Goal: Task Accomplishment & Management: Use online tool/utility

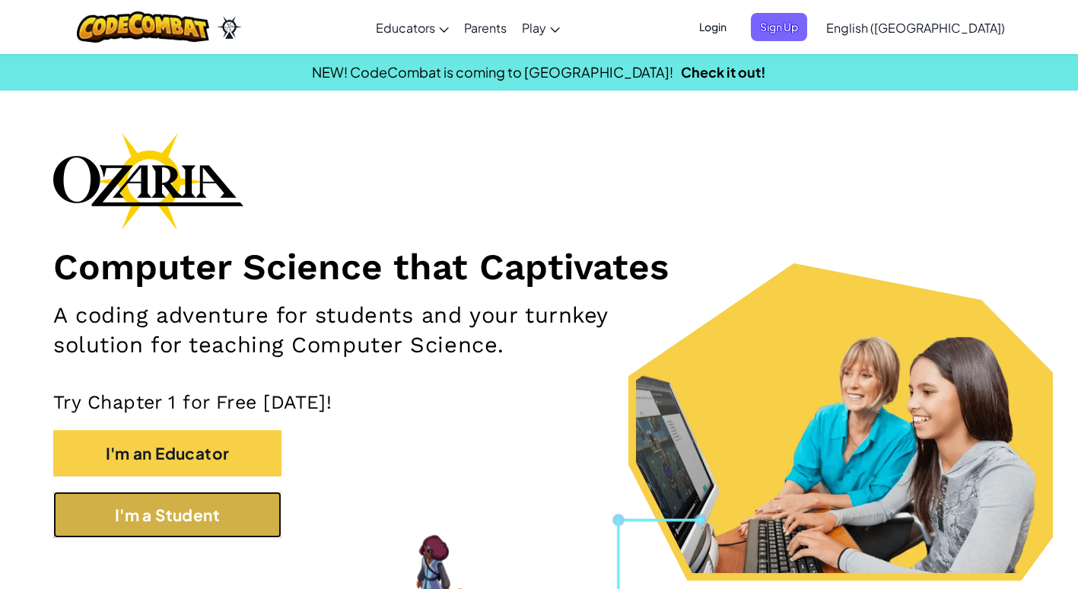
click at [226, 504] on button "I'm a Student" at bounding box center [167, 514] width 228 height 46
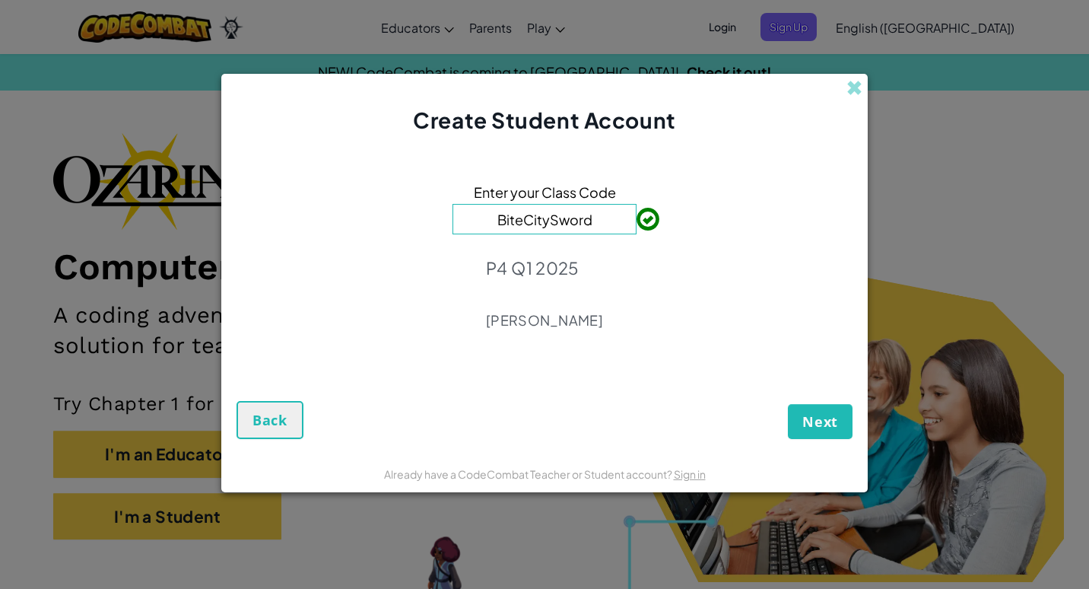
type input "BiteCitySword"
click at [834, 423] on span "Next" at bounding box center [820, 421] width 36 height 18
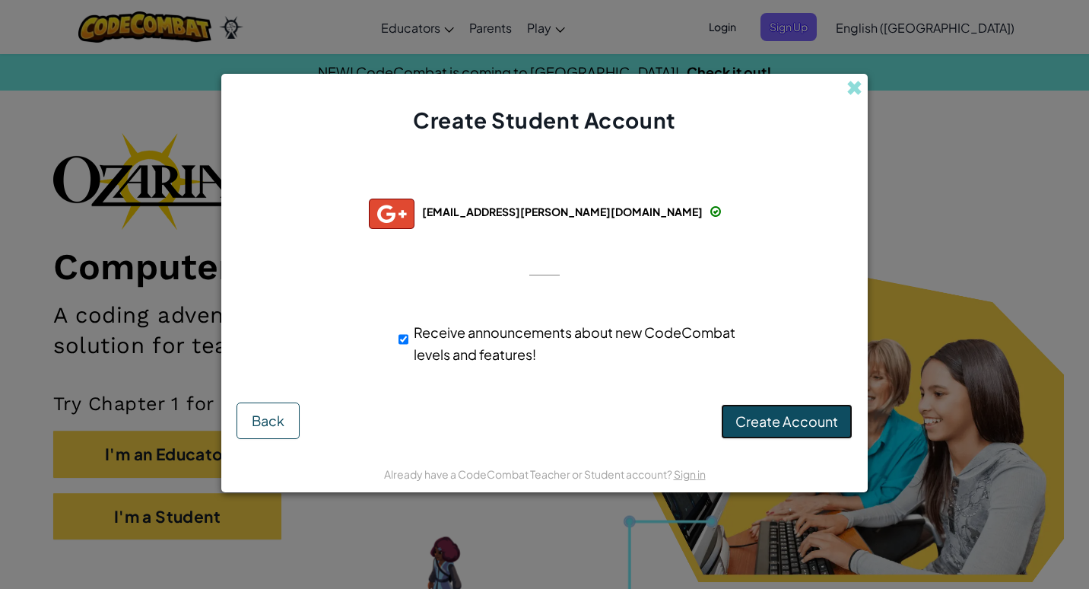
click at [767, 416] on span "Create Account" at bounding box center [786, 420] width 103 height 17
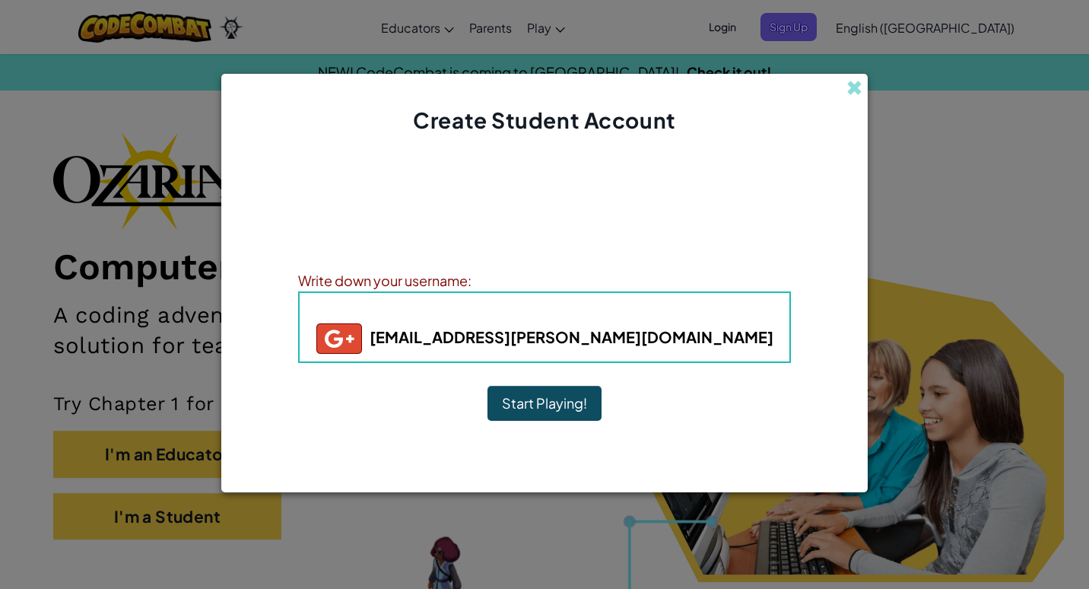
click at [542, 402] on button "Start Playing!" at bounding box center [545, 403] width 114 height 35
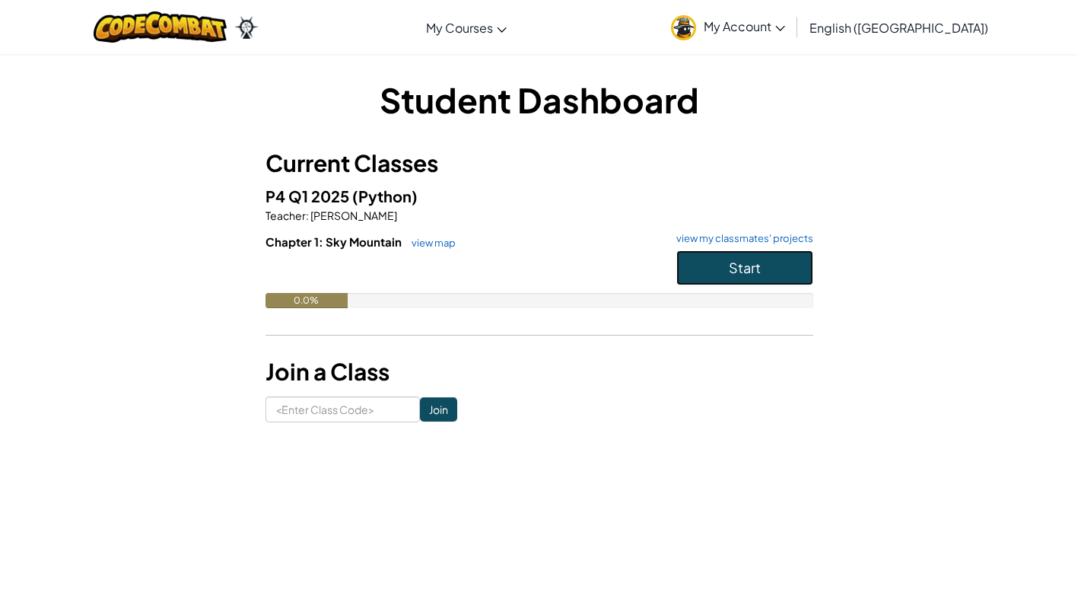
click at [691, 264] on button "Start" at bounding box center [744, 267] width 137 height 35
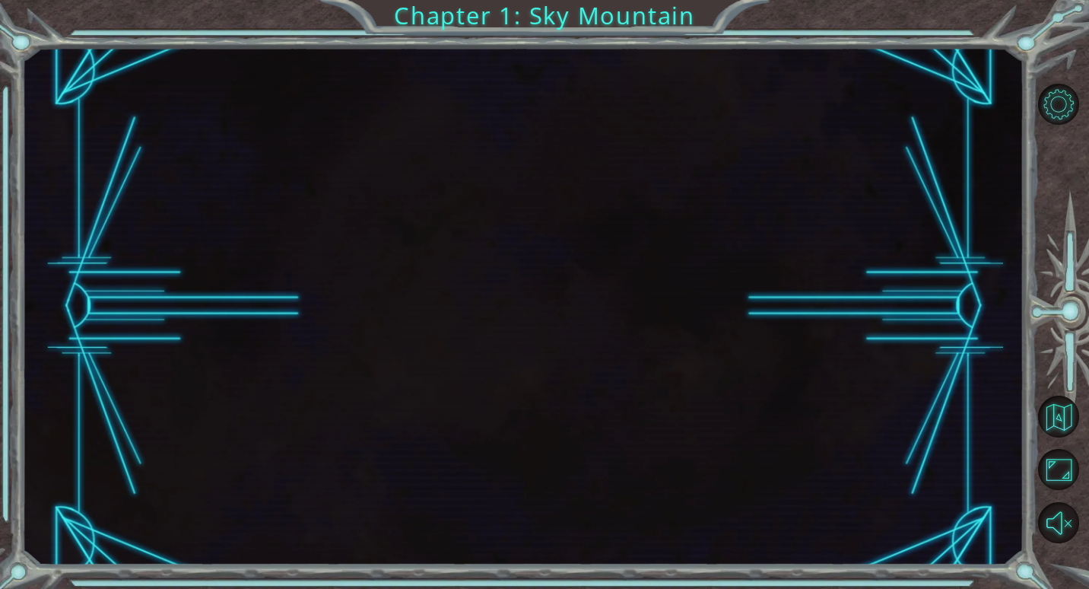
click at [543, 289] on div at bounding box center [523, 306] width 1002 height 518
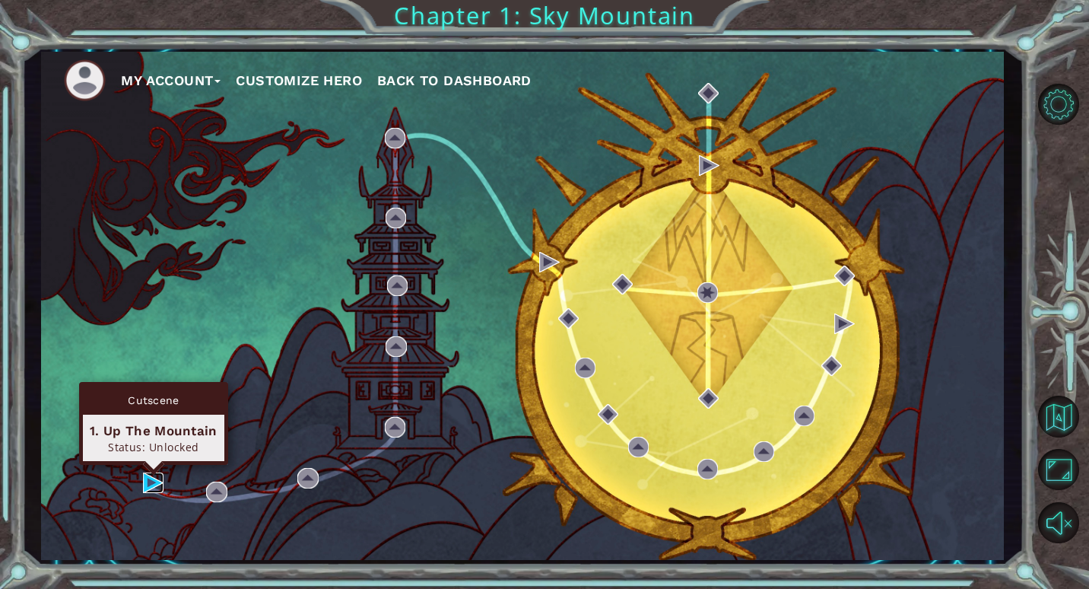
click at [156, 478] on img at bounding box center [153, 482] width 21 height 21
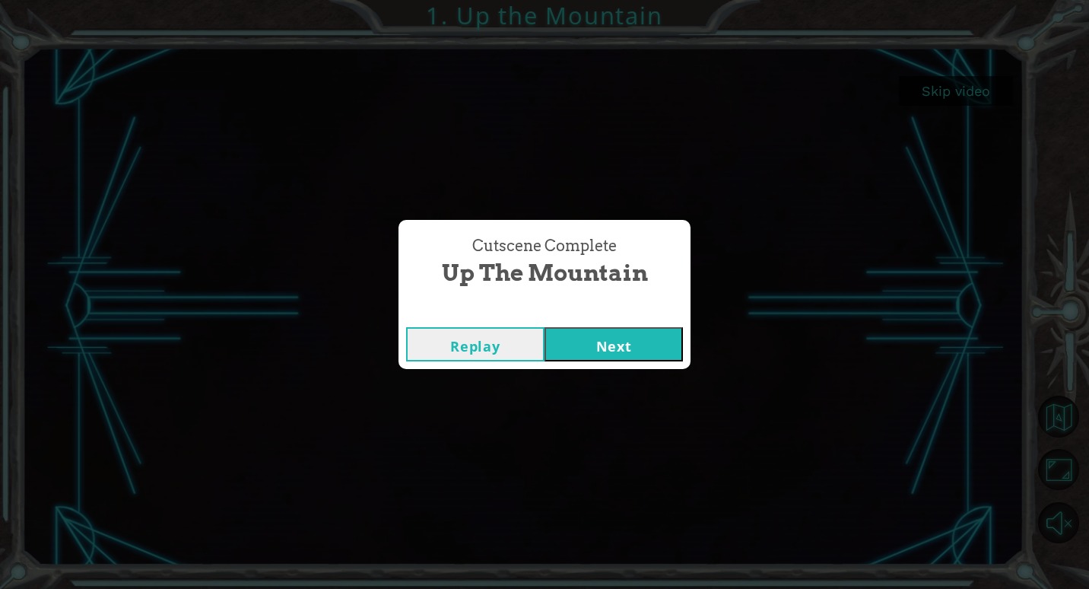
click at [586, 341] on button "Next" at bounding box center [614, 344] width 138 height 34
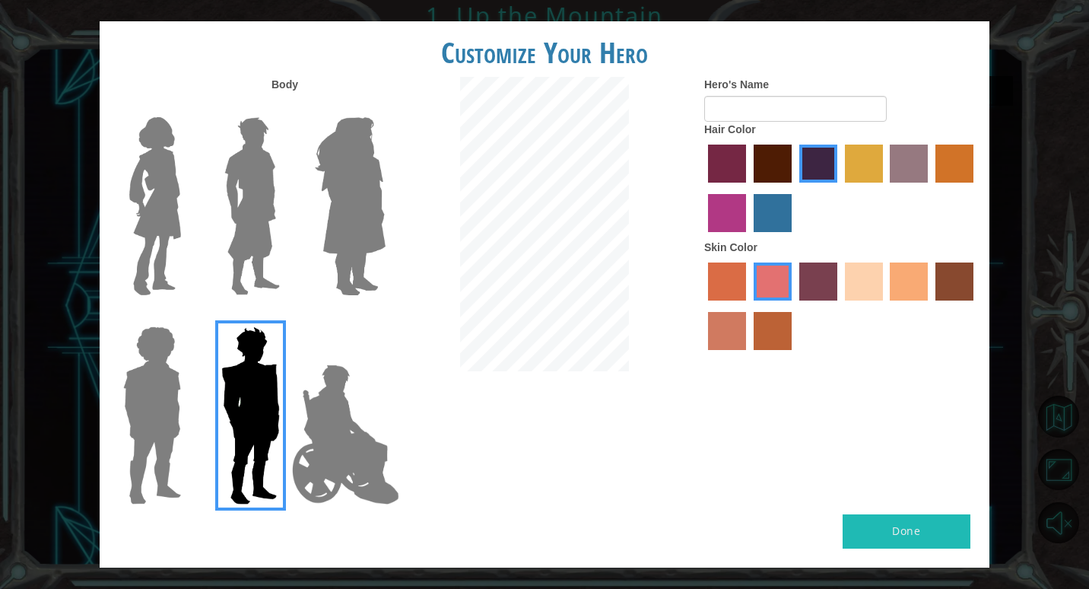
click at [316, 433] on img at bounding box center [345, 434] width 119 height 152
click at [385, 316] on input "Hero Jamie" at bounding box center [385, 316] width 0 height 0
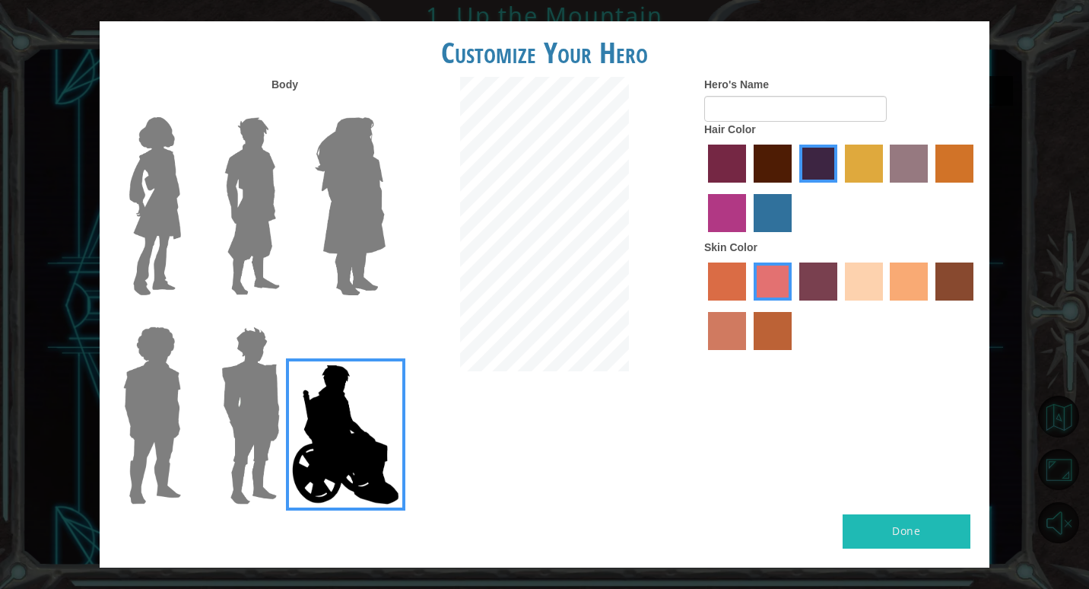
click at [345, 225] on img at bounding box center [350, 206] width 83 height 190
click at [385, 107] on input "Hero Amethyst" at bounding box center [385, 107] width 0 height 0
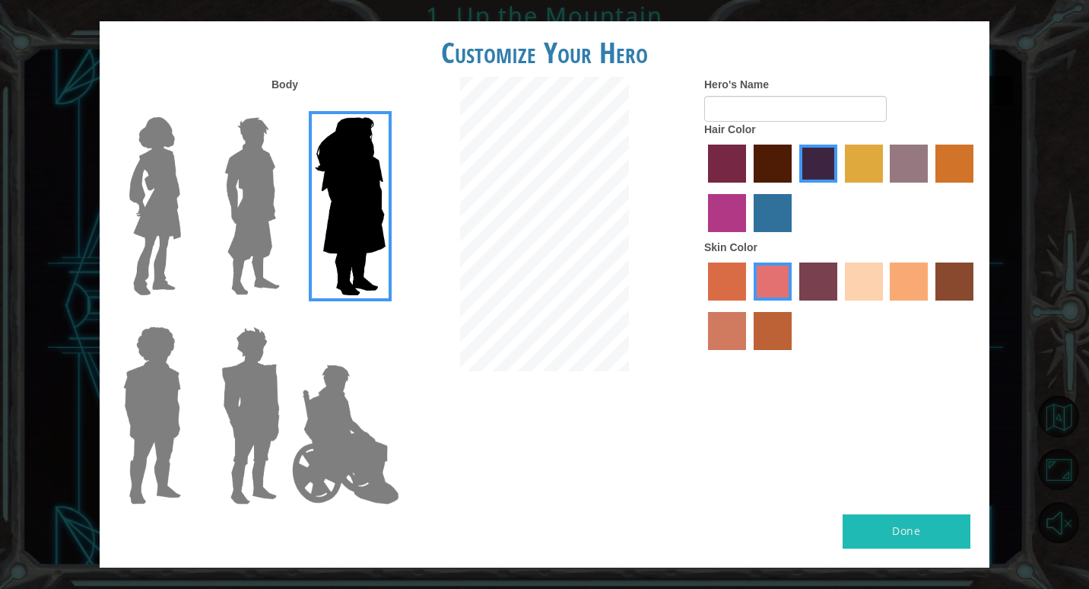
click at [265, 219] on img at bounding box center [252, 206] width 68 height 190
click at [286, 107] on input "Hero Lars" at bounding box center [286, 107] width 0 height 0
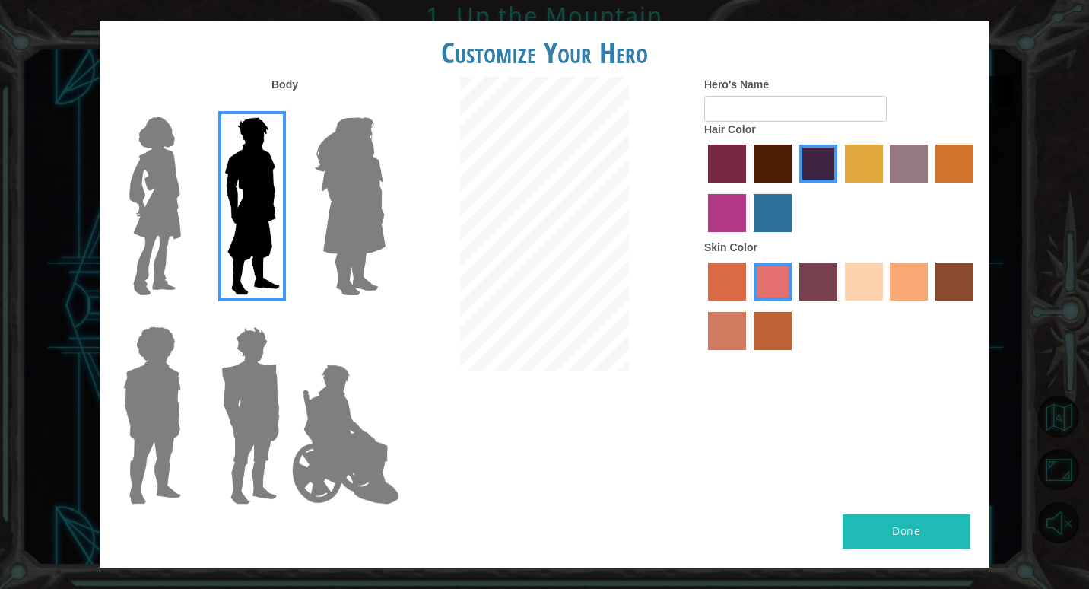
click at [167, 216] on img at bounding box center [155, 206] width 64 height 190
click at [187, 107] on input "Hero Connie" at bounding box center [187, 107] width 0 height 0
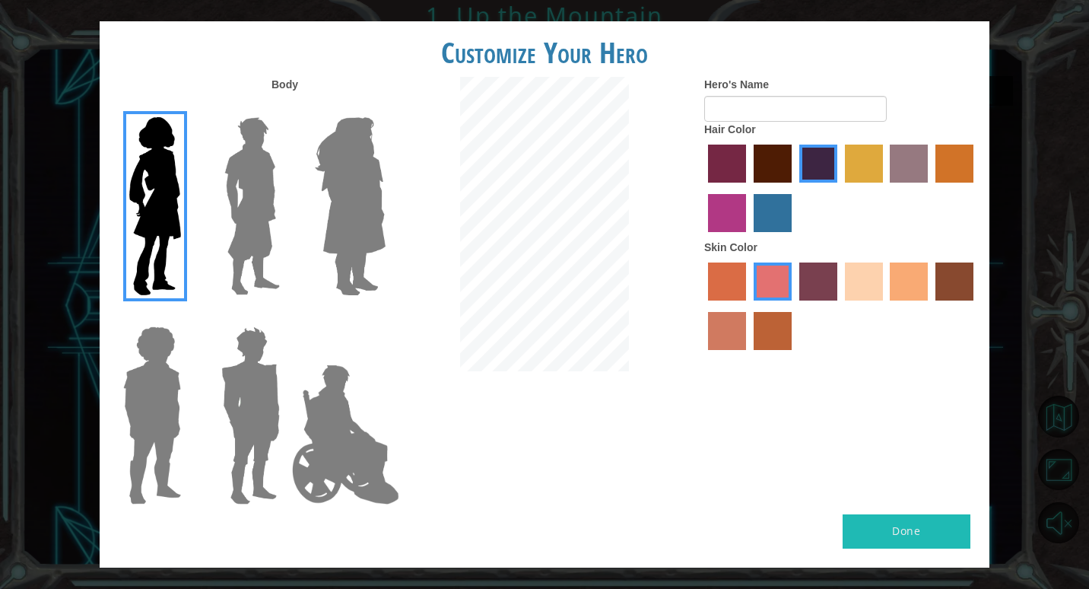
click at [165, 356] on img at bounding box center [152, 415] width 70 height 190
click at [187, 316] on input "Hero Steven" at bounding box center [187, 316] width 0 height 0
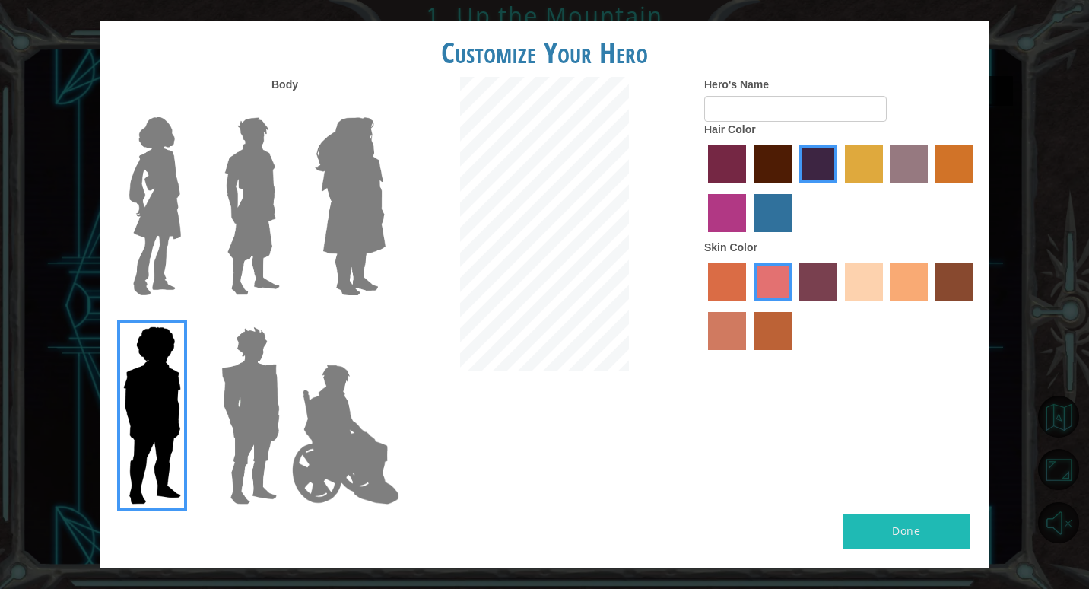
click at [162, 246] on img at bounding box center [155, 206] width 64 height 190
click at [187, 107] on input "Hero Connie" at bounding box center [187, 107] width 0 height 0
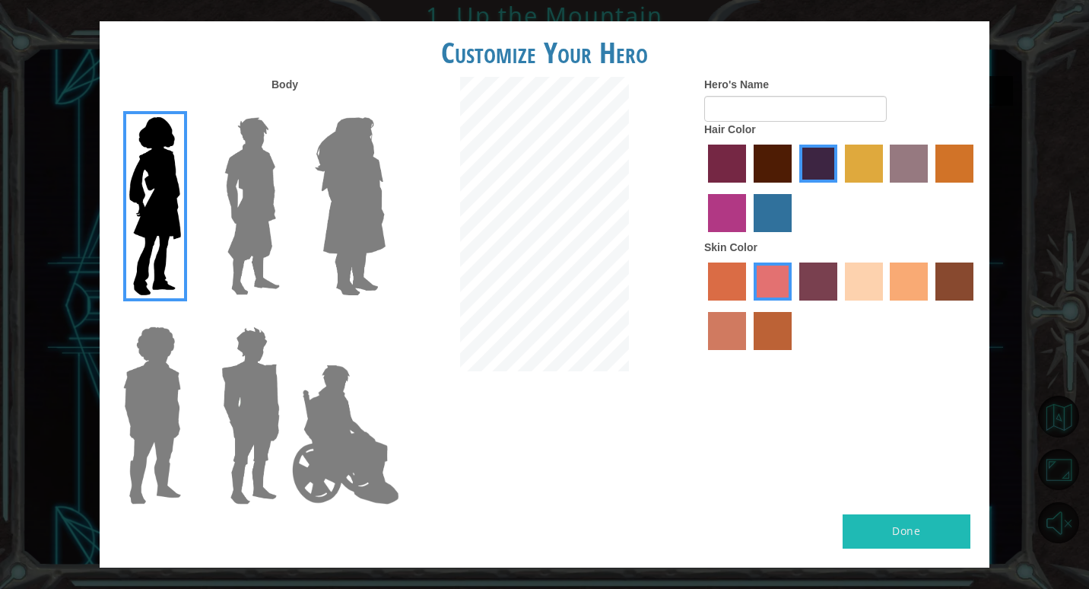
click at [761, 169] on label "maroon hair color" at bounding box center [773, 164] width 38 height 38
click at [748, 188] on input "maroon hair color" at bounding box center [748, 188] width 0 height 0
click at [729, 169] on label "paprika hair color" at bounding box center [727, 164] width 38 height 38
click at [703, 188] on input "paprika hair color" at bounding box center [703, 188] width 0 height 0
click at [726, 221] on label "medium red violet hair color" at bounding box center [727, 213] width 38 height 38
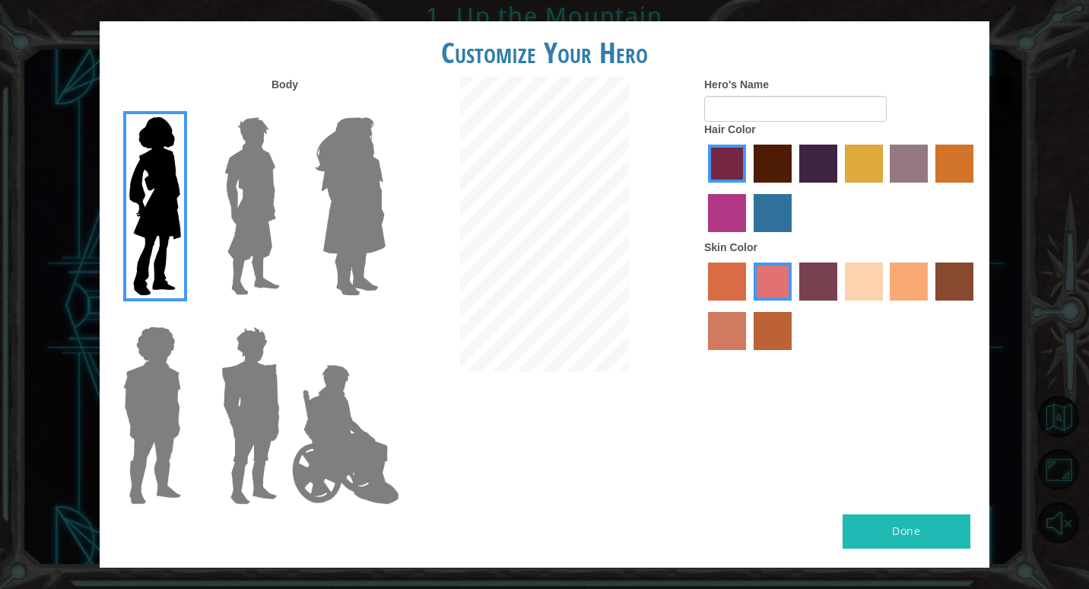
click at [976, 188] on input "medium red violet hair color" at bounding box center [976, 188] width 0 height 0
click at [758, 214] on label "lachmara hair color" at bounding box center [773, 213] width 38 height 38
click at [748, 237] on input "lachmara hair color" at bounding box center [748, 237] width 0 height 0
click at [723, 277] on label "sorbus skin color" at bounding box center [727, 281] width 38 height 38
click at [703, 306] on input "sorbus skin color" at bounding box center [703, 306] width 0 height 0
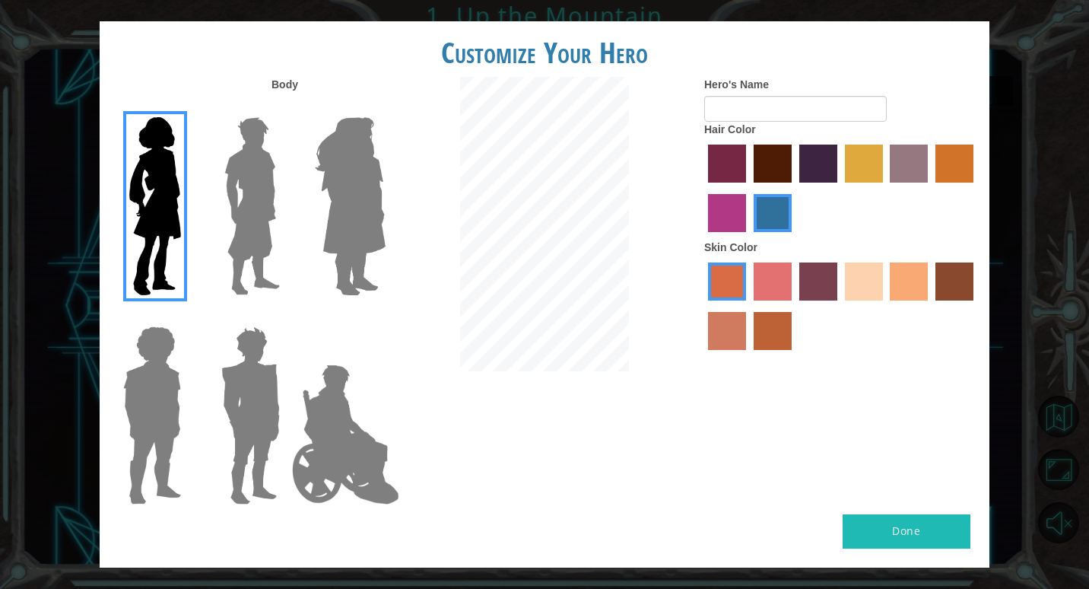
click at [851, 275] on label "sandy beach skin color" at bounding box center [864, 281] width 38 height 38
click at [840, 306] on input "sandy beach skin color" at bounding box center [840, 306] width 0 height 0
click at [960, 291] on label "karma skin color" at bounding box center [954, 281] width 38 height 38
click at [930, 306] on input "karma skin color" at bounding box center [930, 306] width 0 height 0
click at [778, 338] on label "smoke tree skin color" at bounding box center [773, 331] width 38 height 38
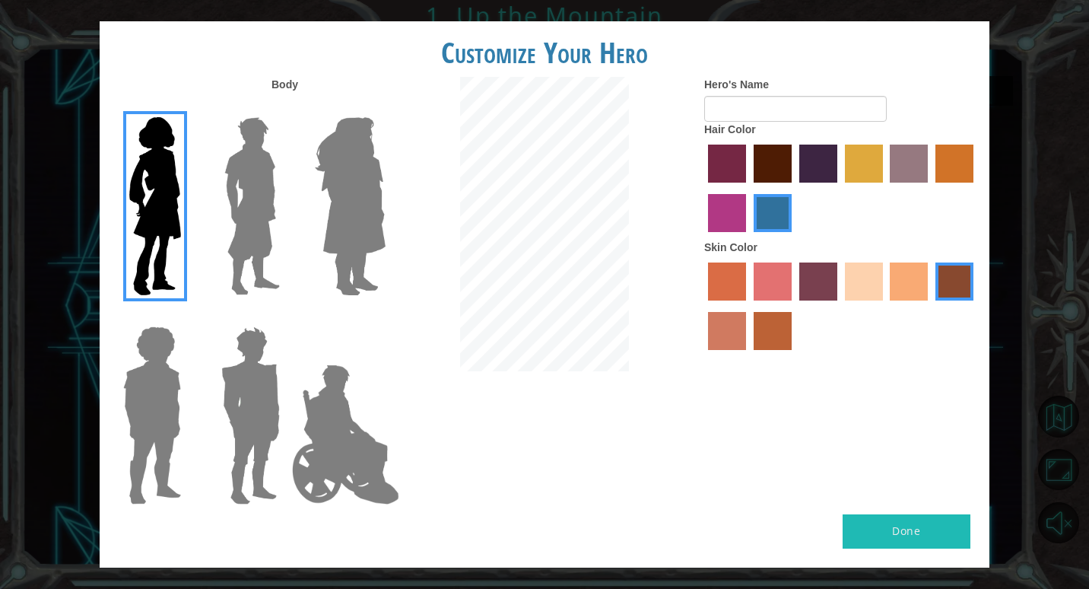
click at [748, 355] on input "smoke tree skin color" at bounding box center [748, 355] width 0 height 0
click at [786, 113] on input "Hero's Name" at bounding box center [795, 109] width 183 height 26
type input "b"
type input "Bails"
click at [859, 517] on button "Done" at bounding box center [907, 531] width 128 height 34
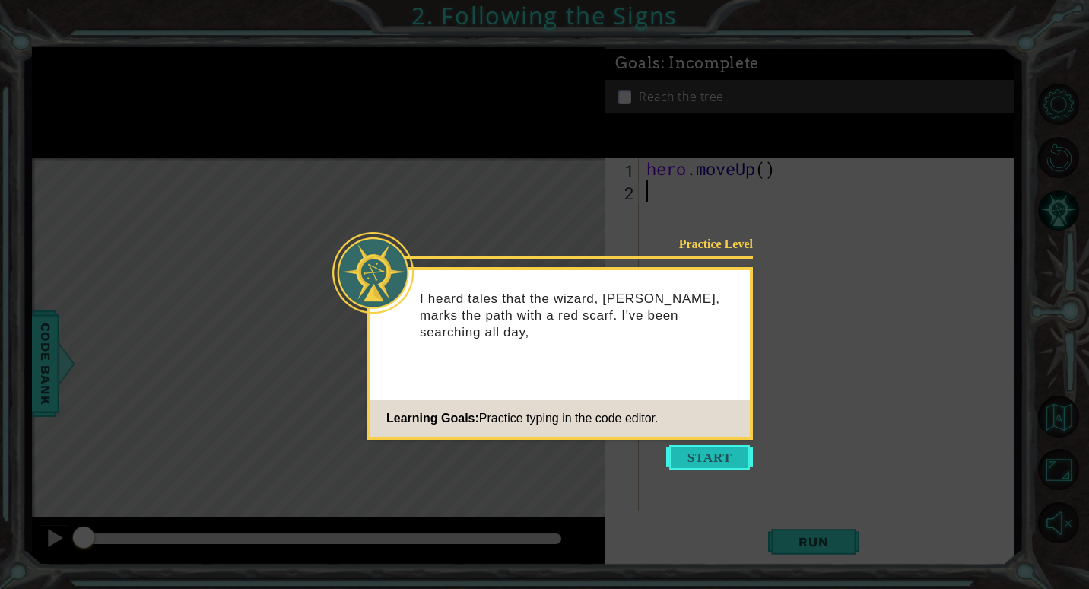
click at [713, 456] on button "Start" at bounding box center [709, 457] width 87 height 24
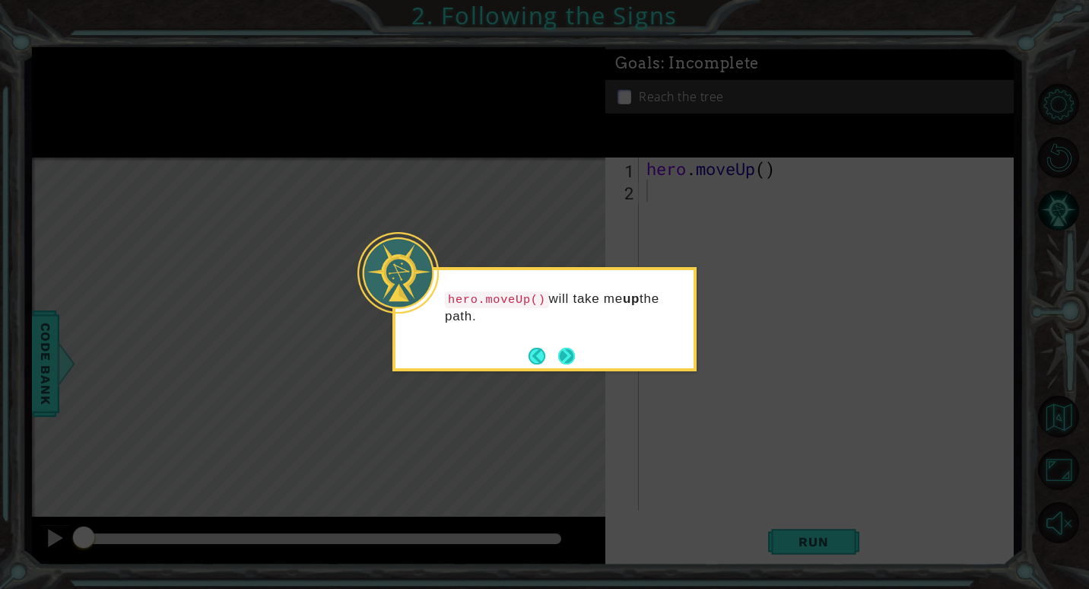
click at [561, 355] on button "Next" at bounding box center [566, 356] width 17 height 17
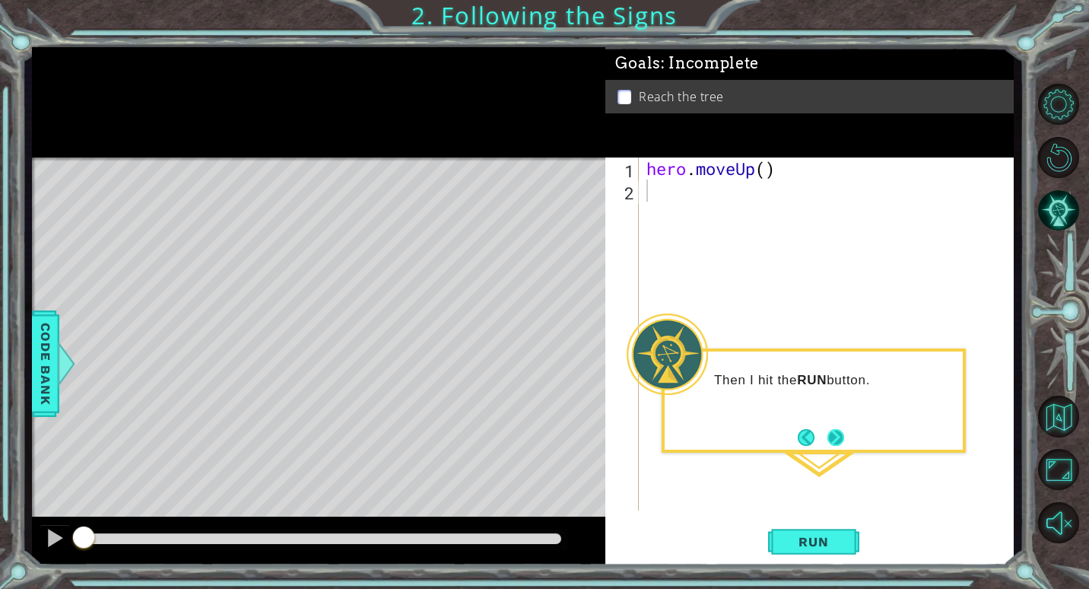
click at [843, 446] on button "Next" at bounding box center [836, 437] width 18 height 18
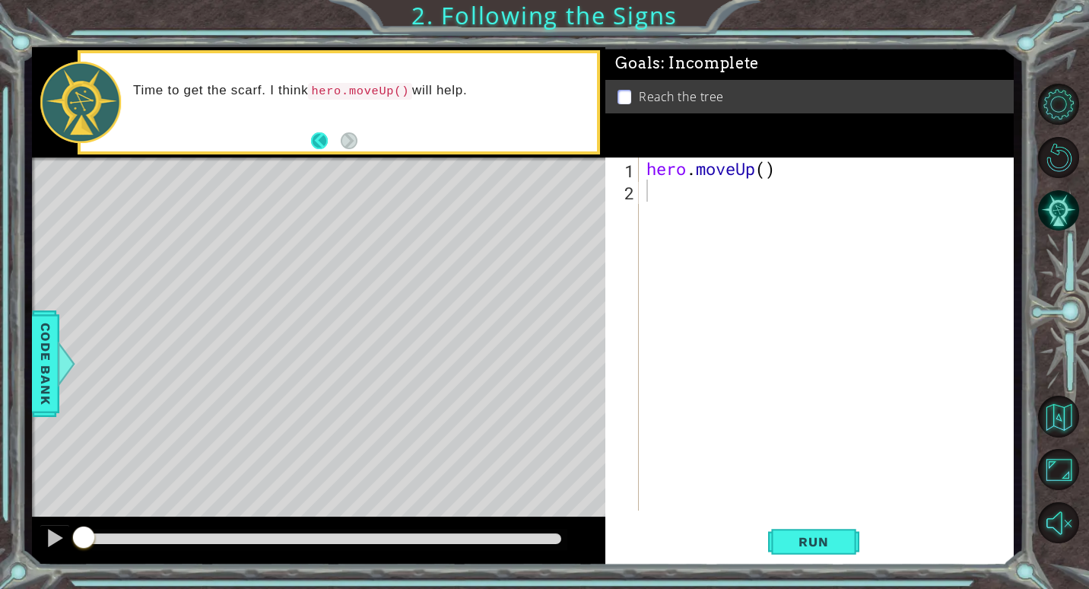
click at [322, 137] on button "Back" at bounding box center [326, 140] width 30 height 17
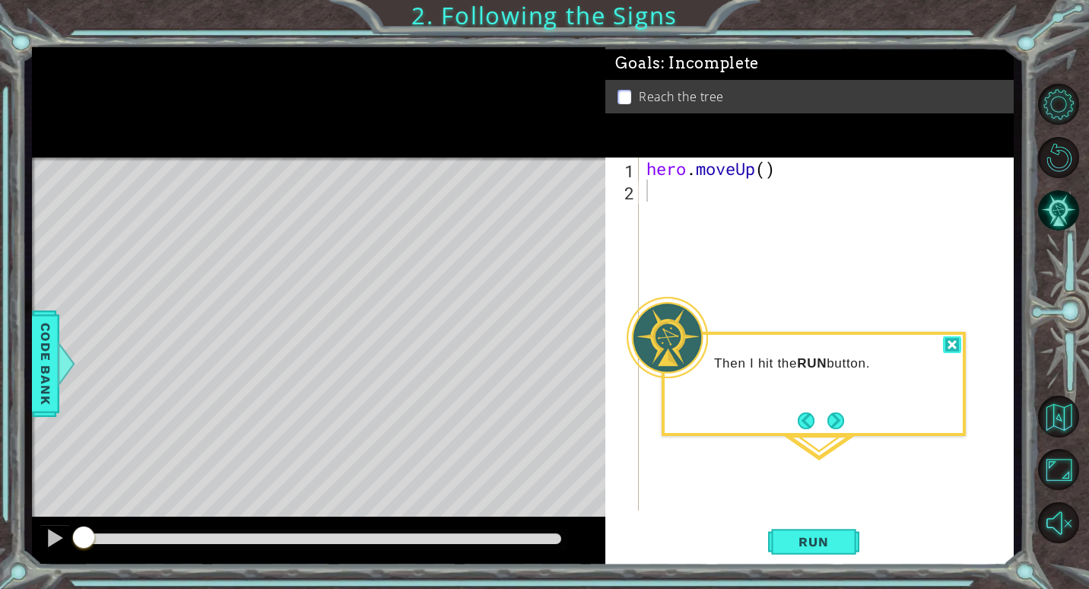
click at [951, 346] on div at bounding box center [952, 344] width 18 height 17
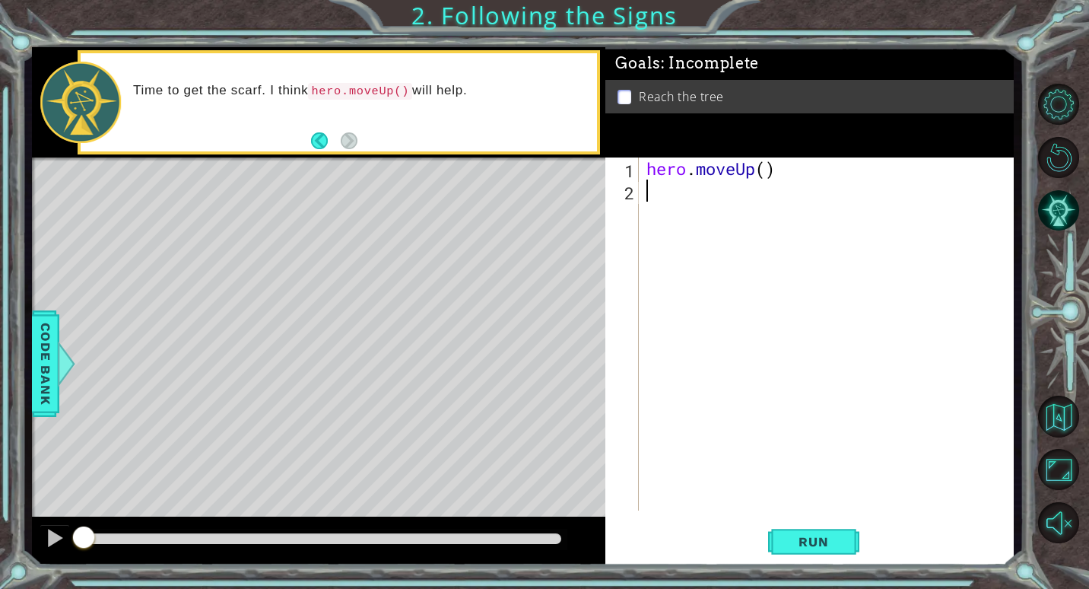
type textarea "h"
click at [808, 536] on span "Run" at bounding box center [813, 541] width 60 height 15
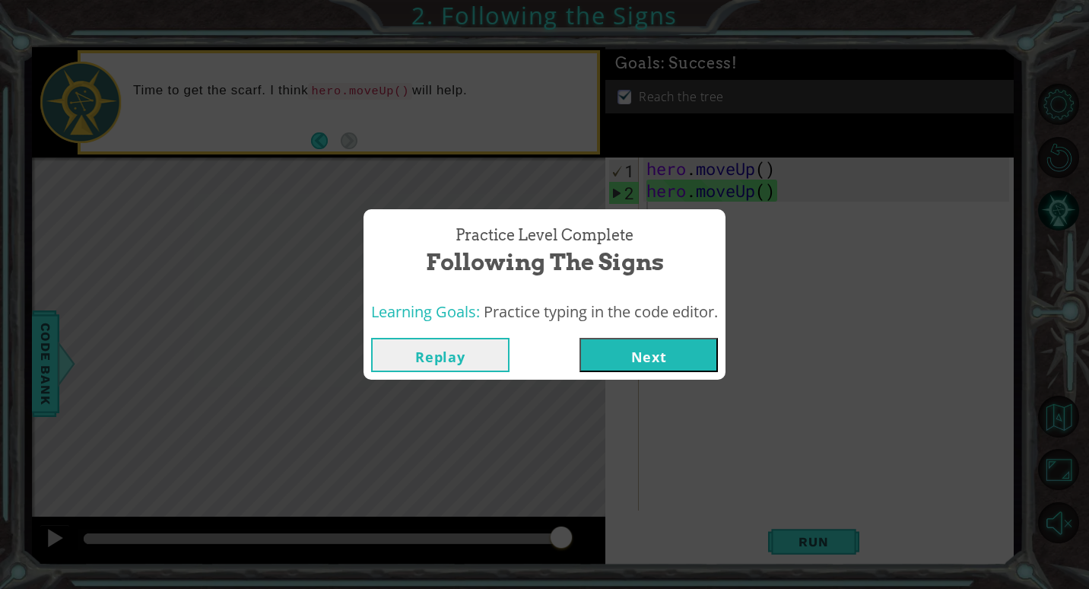
click at [644, 348] on button "Next" at bounding box center [649, 355] width 138 height 34
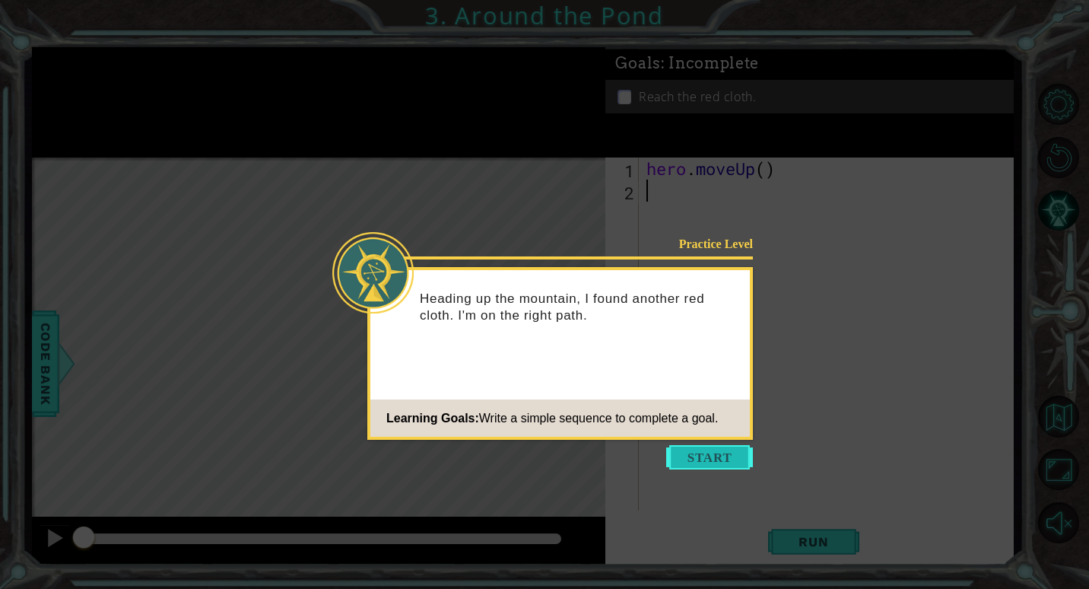
click at [691, 451] on button "Start" at bounding box center [709, 457] width 87 height 24
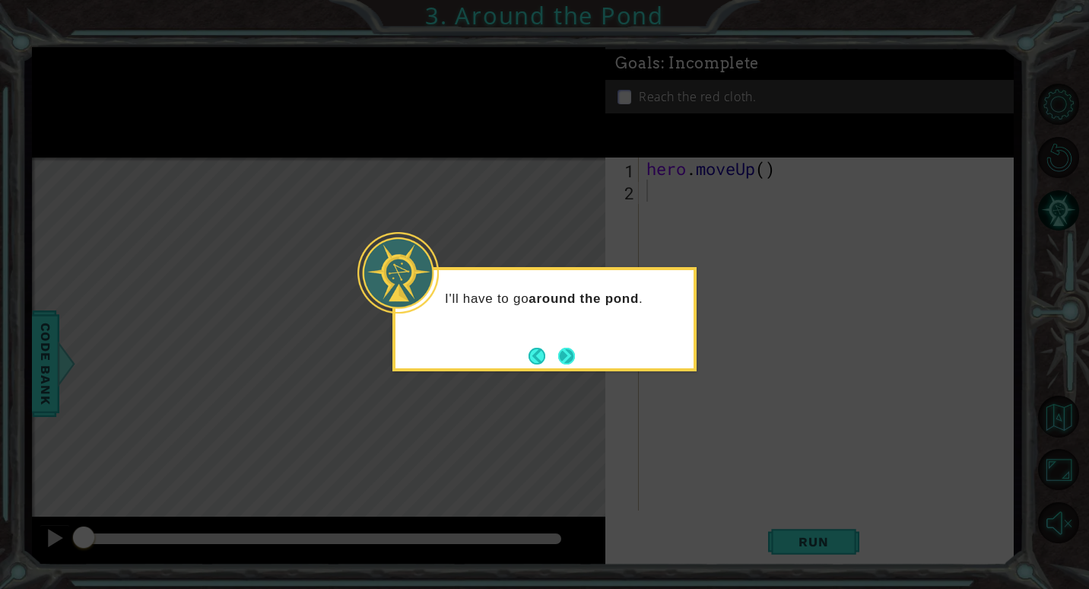
click at [562, 357] on button "Next" at bounding box center [566, 355] width 21 height 21
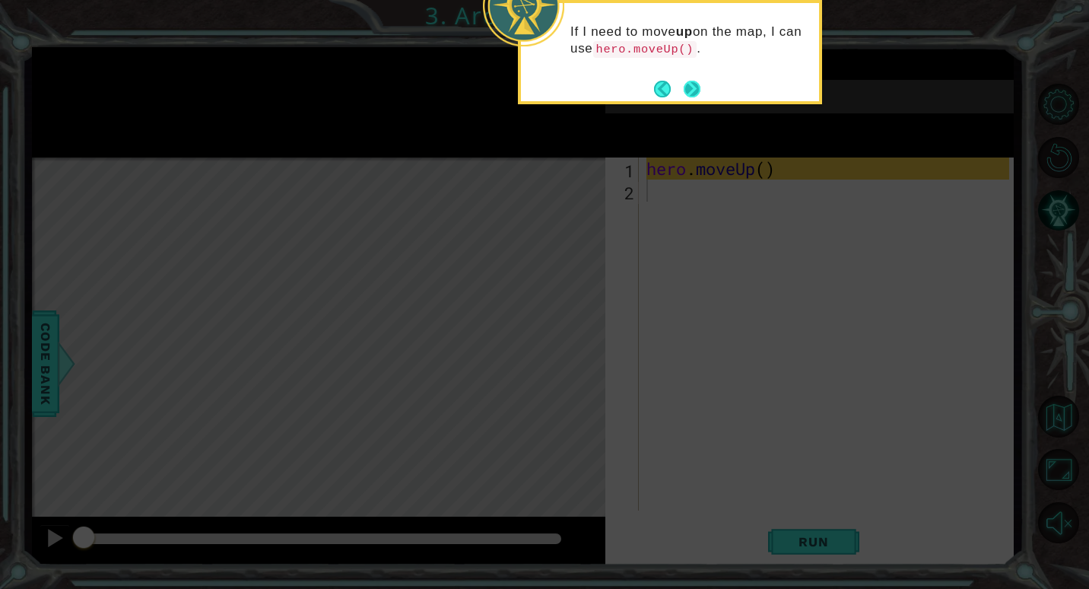
click at [692, 87] on button "Next" at bounding box center [691, 88] width 17 height 17
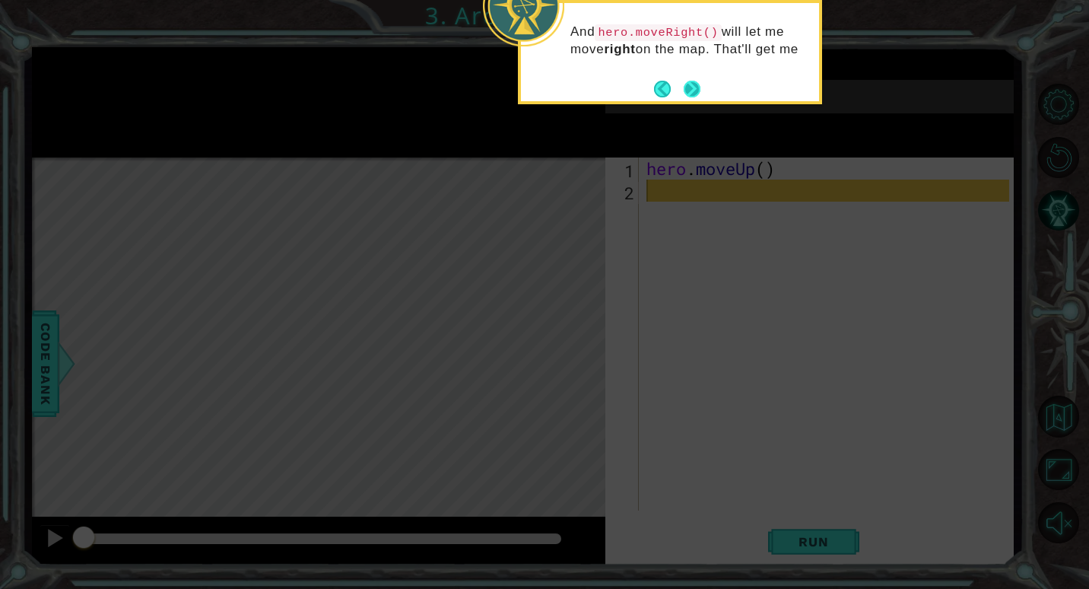
click at [692, 87] on button "Next" at bounding box center [692, 88] width 19 height 19
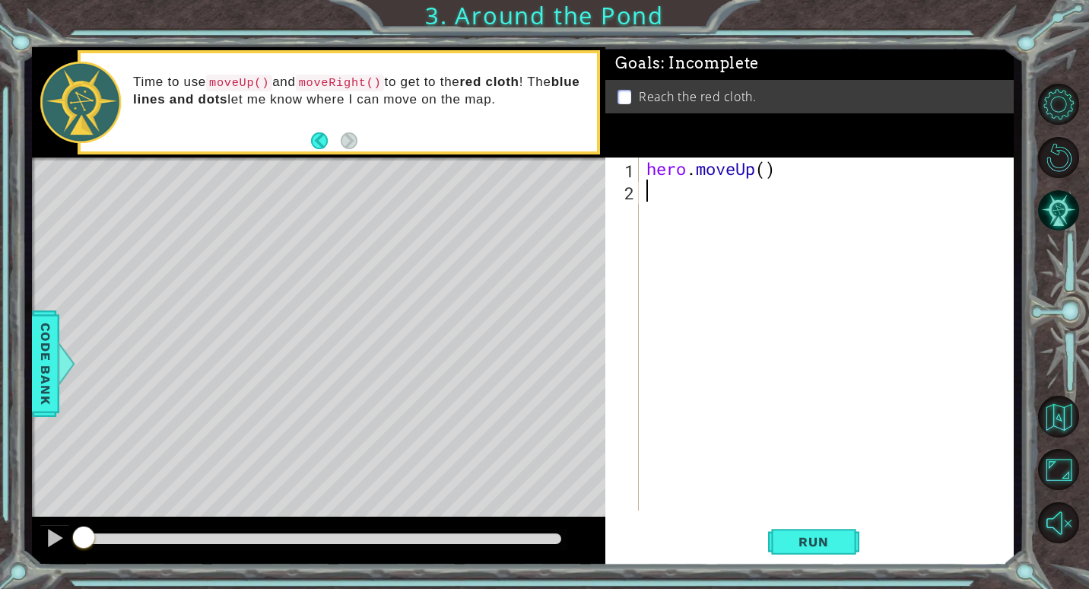
click at [655, 207] on div "hero . moveUp ( )" at bounding box center [829, 355] width 373 height 397
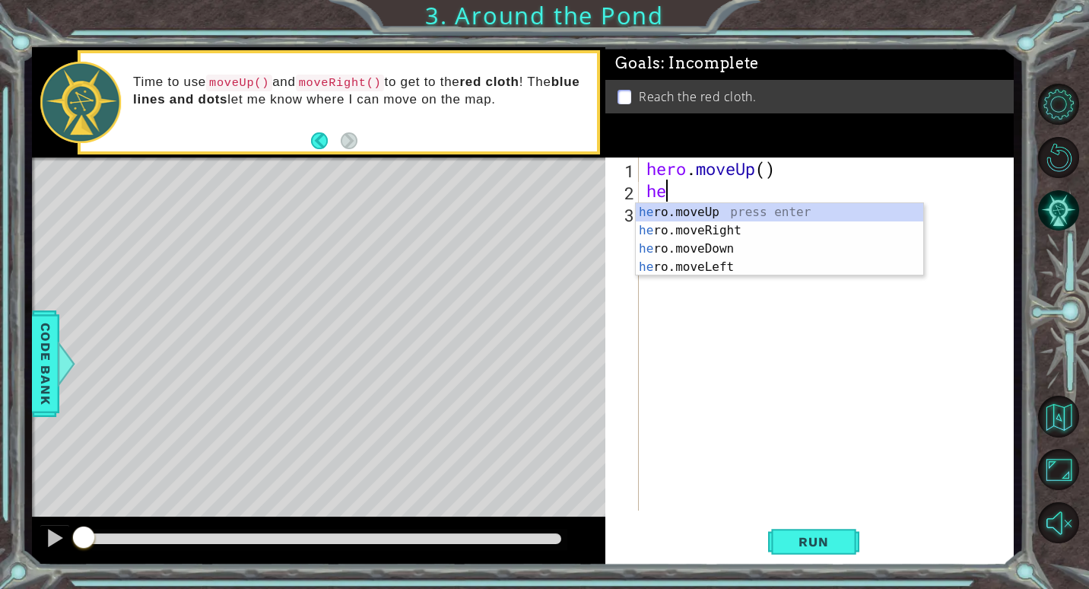
type textarea "her"
click at [674, 211] on div "her o.moveUp press enter her o.moveRight press enter her o.moveDown press enter…" at bounding box center [779, 258] width 287 height 110
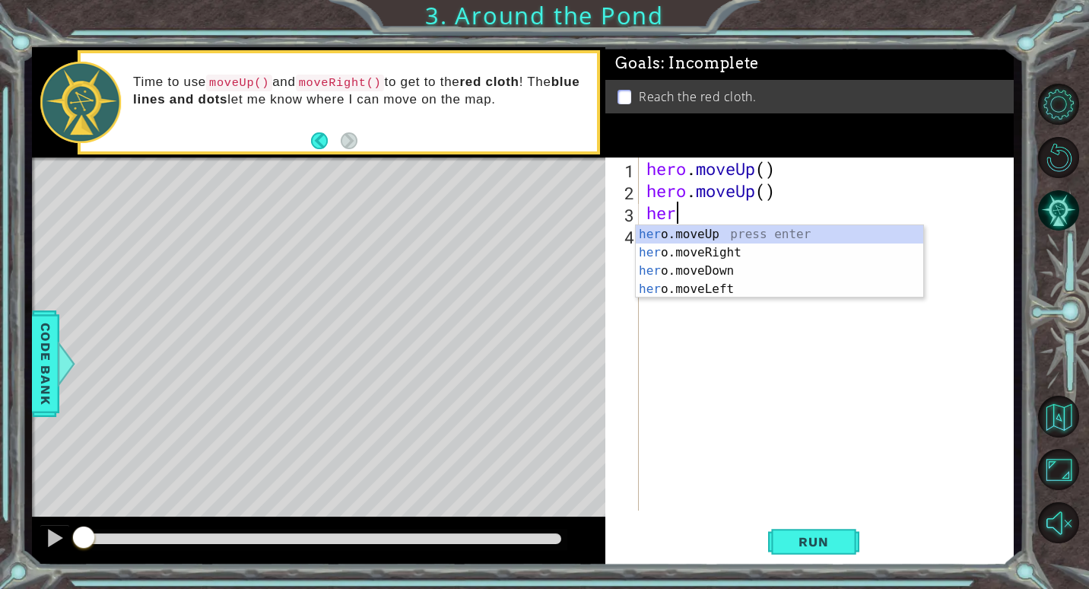
type textarea "hero"
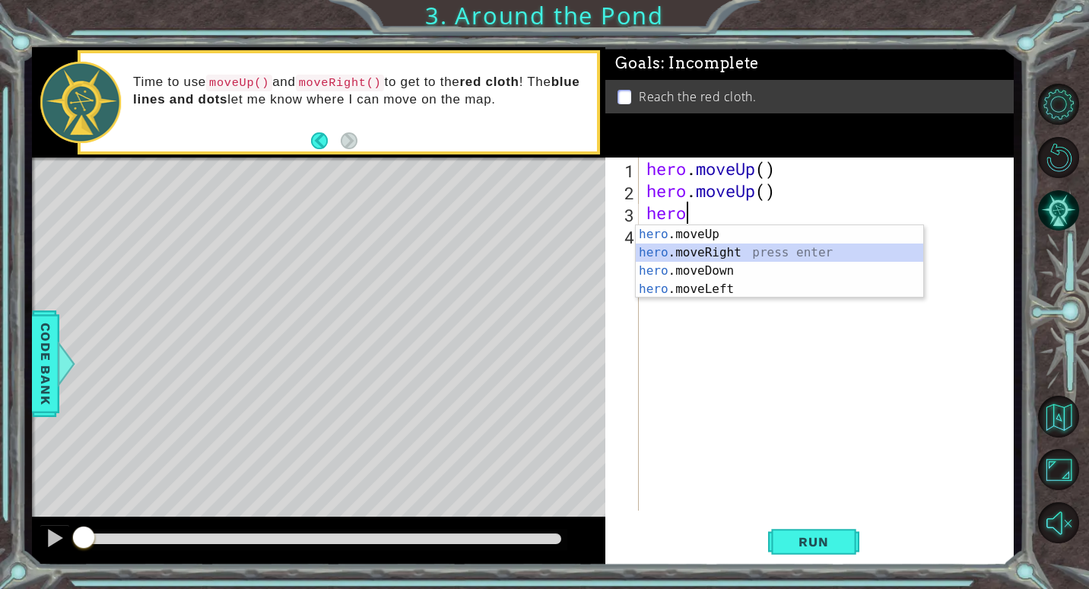
click at [684, 250] on div "hero .moveUp press enter hero .moveRight press enter hero .moveDown press enter…" at bounding box center [779, 280] width 287 height 110
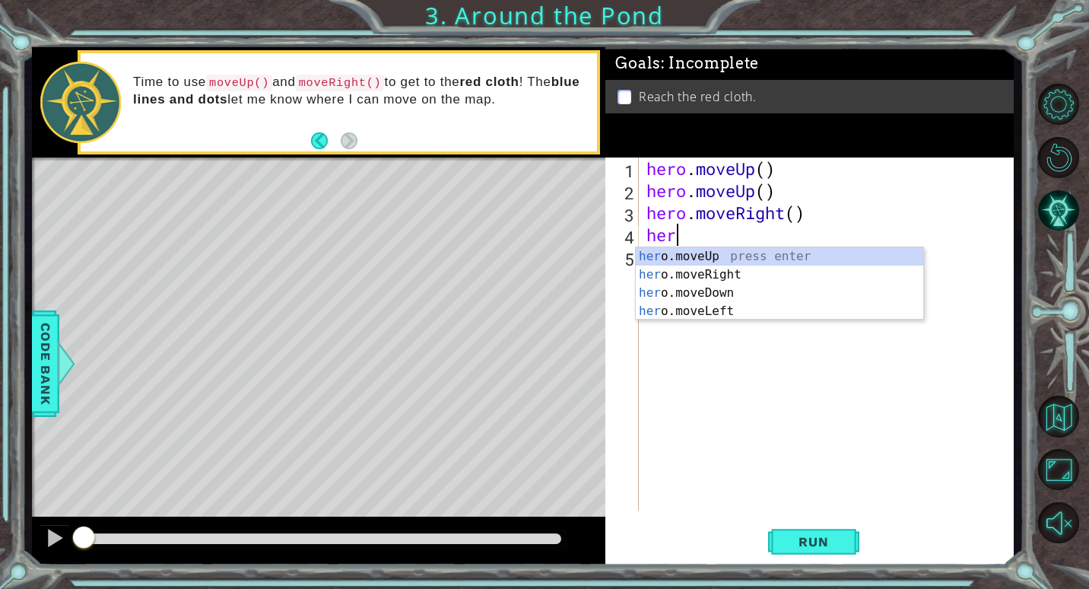
type textarea "hero"
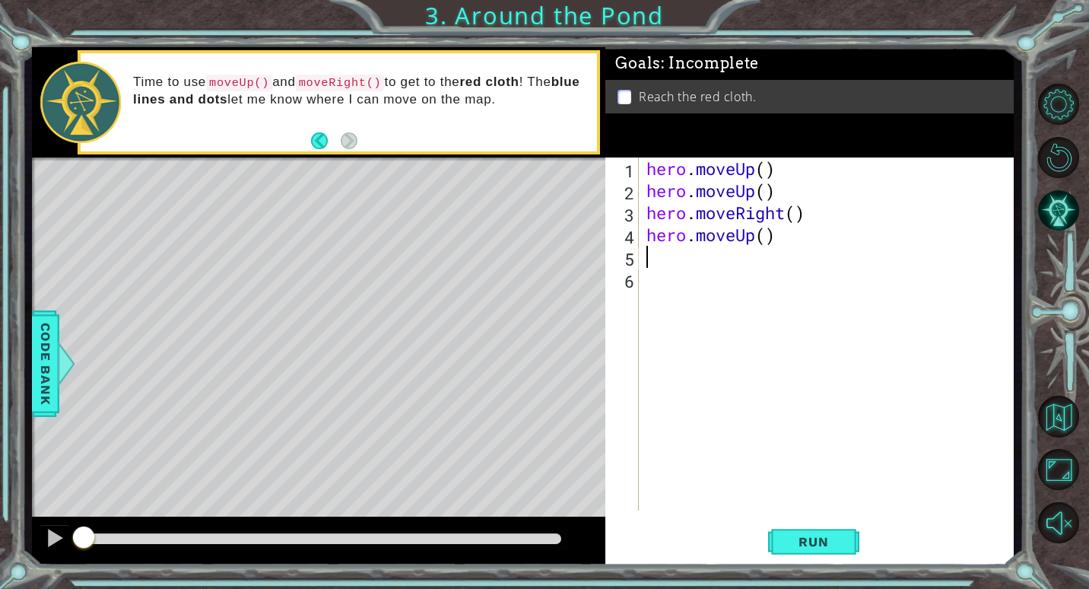
click at [686, 259] on div "hero . moveUp ( ) hero . moveUp ( ) hero . moveRight ( ) hero . moveUp ( )" at bounding box center [829, 355] width 373 height 397
type textarea "h"
click at [812, 541] on span "Run" at bounding box center [813, 541] width 60 height 15
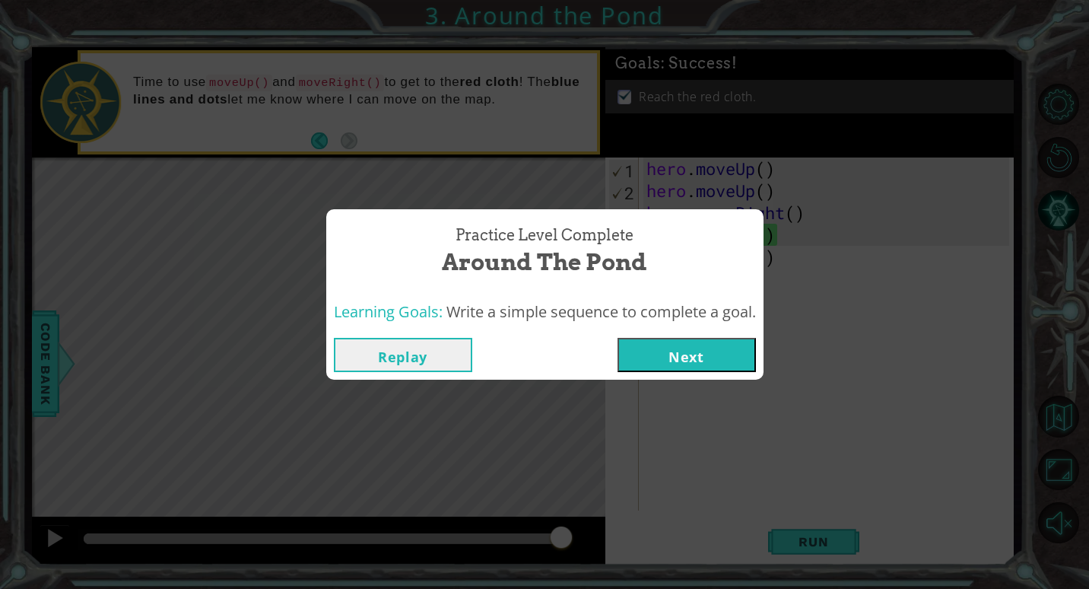
click at [645, 353] on button "Next" at bounding box center [687, 355] width 138 height 34
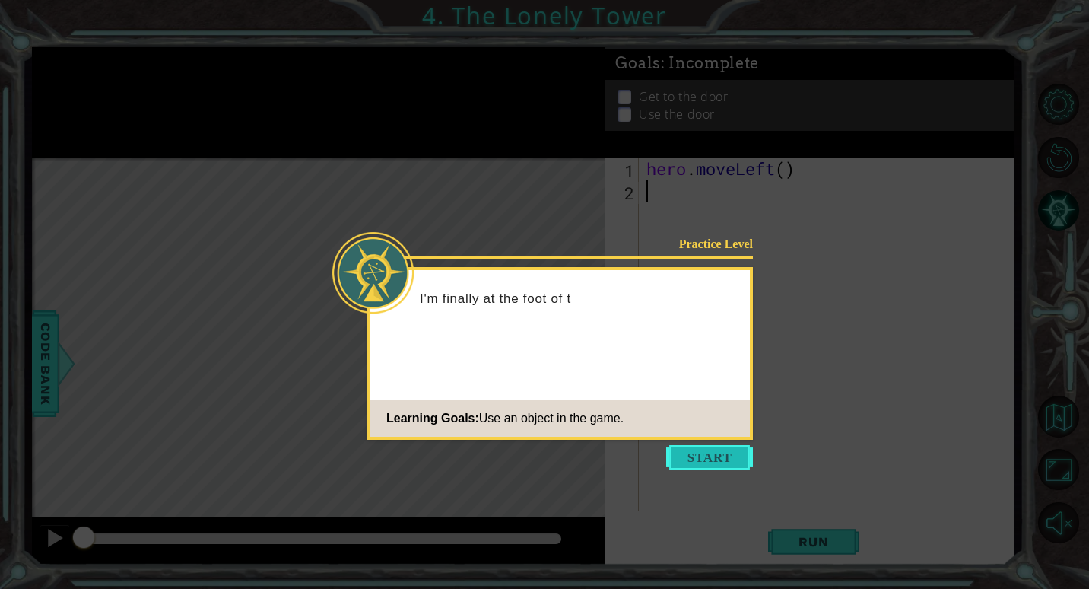
click at [723, 450] on button "Start" at bounding box center [709, 457] width 87 height 24
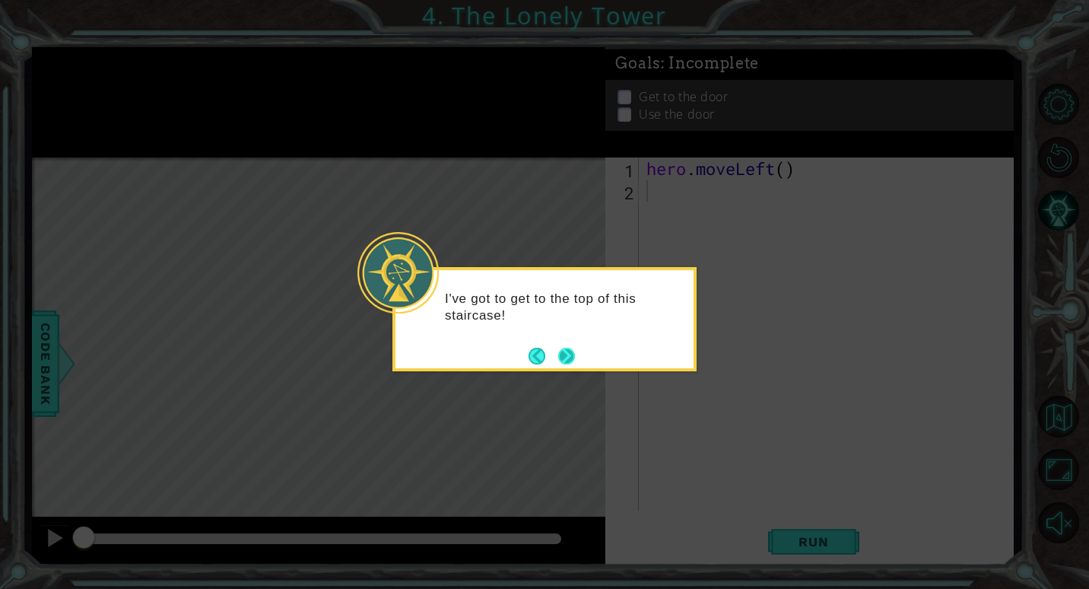
click at [569, 358] on button "Next" at bounding box center [567, 356] width 26 height 26
click at [569, 358] on button "Next" at bounding box center [566, 356] width 18 height 18
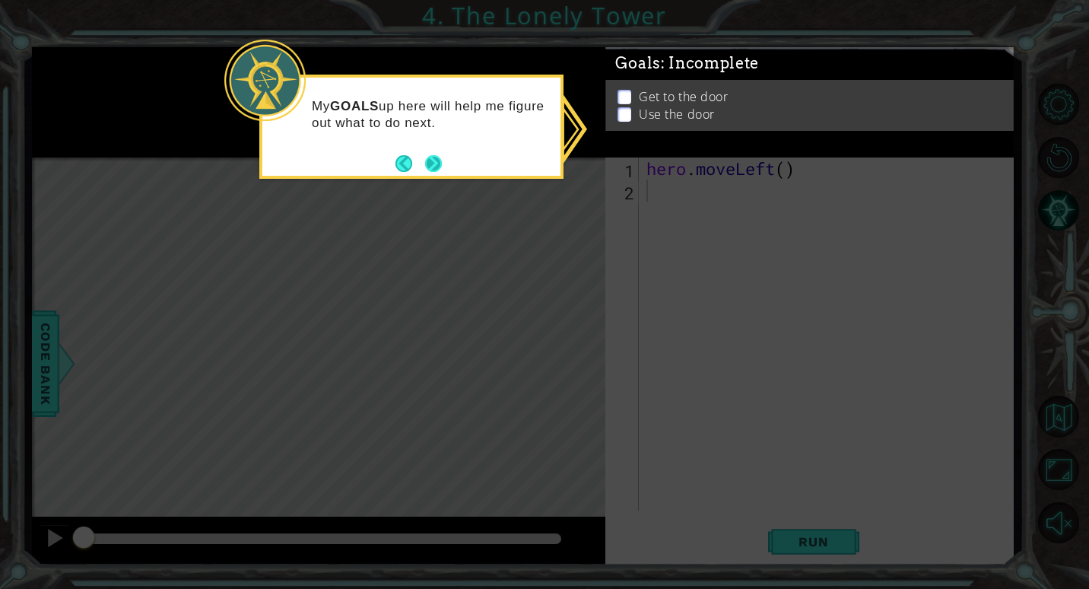
click at [436, 160] on button "Next" at bounding box center [433, 163] width 18 height 18
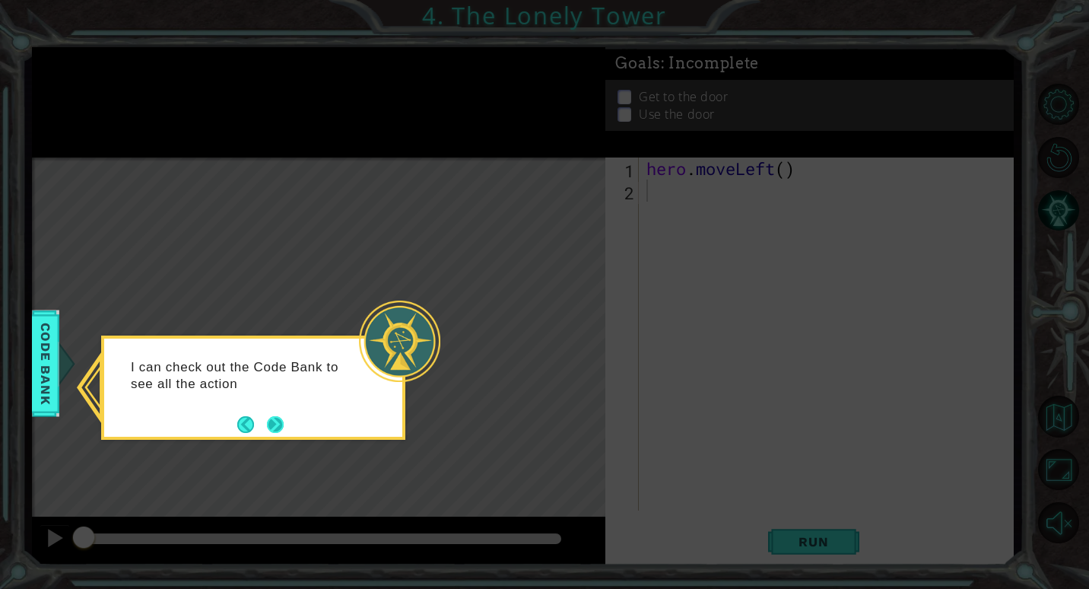
click at [280, 419] on button "Next" at bounding box center [275, 423] width 17 height 17
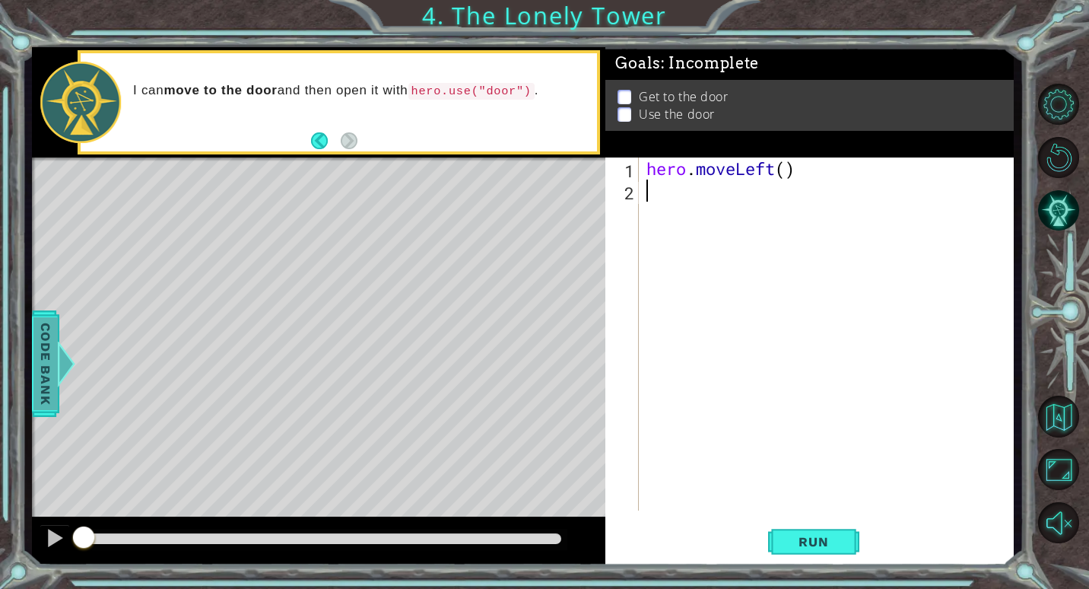
click at [42, 348] on span "Code Bank" at bounding box center [31, 362] width 24 height 93
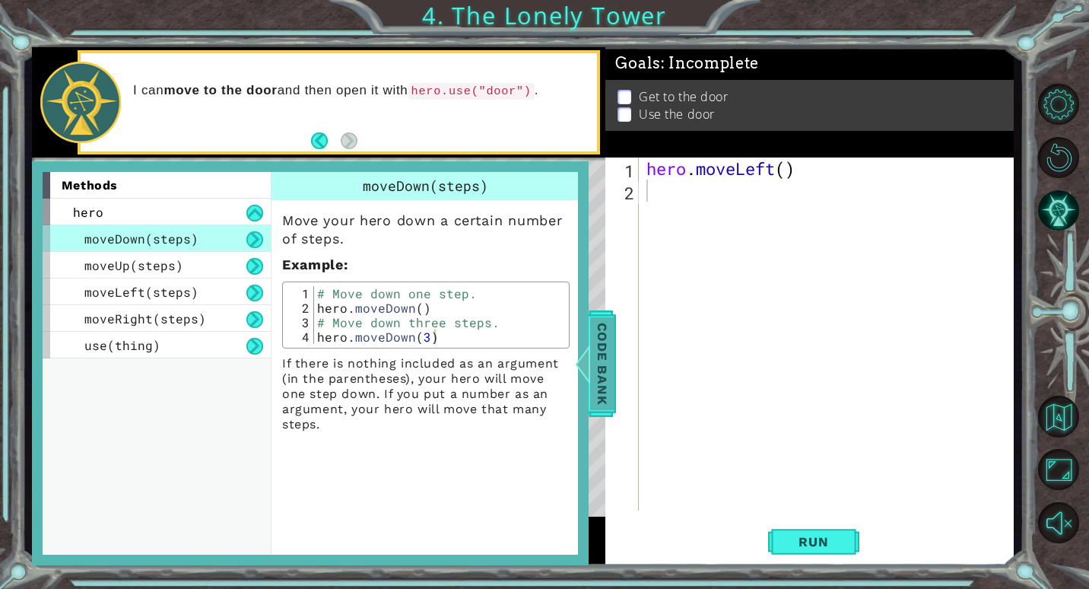
click at [594, 380] on span "Code Bank" at bounding box center [591, 362] width 24 height 93
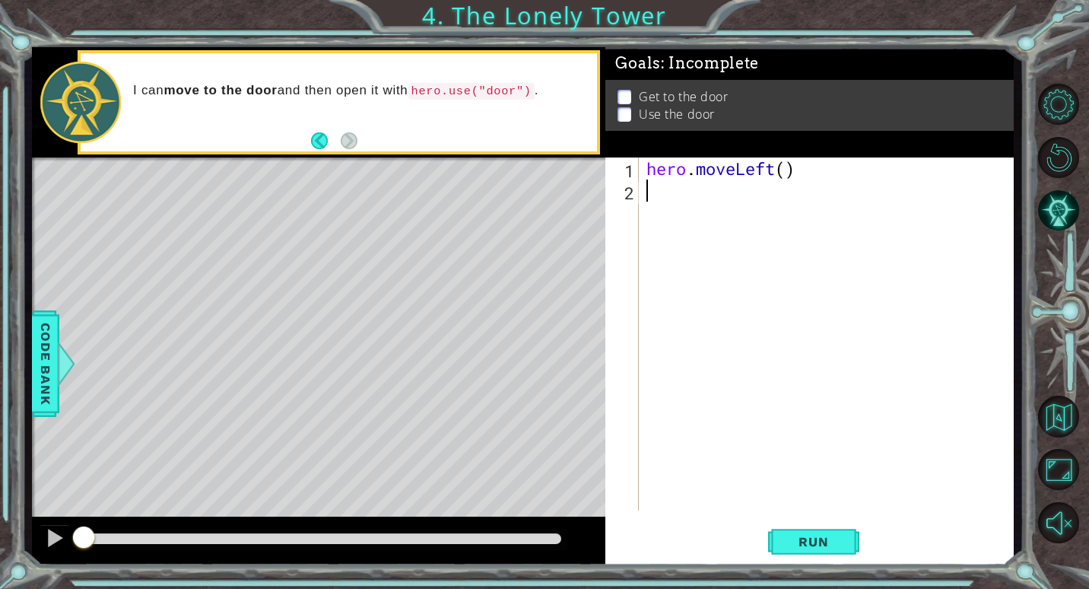
click at [653, 192] on div "hero . moveLeft ( )" at bounding box center [829, 355] width 373 height 397
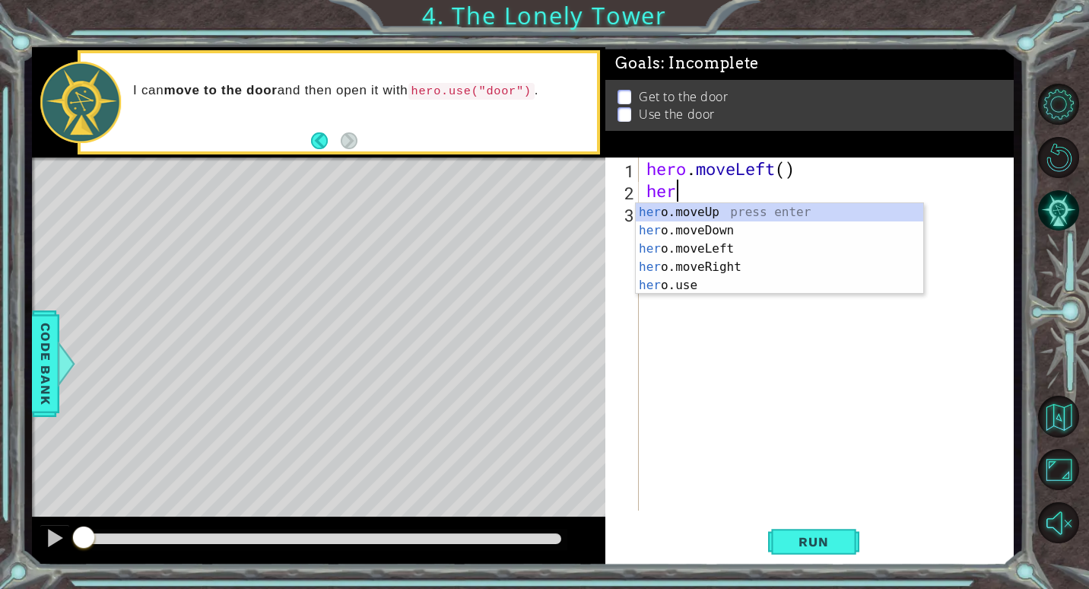
scroll to position [0, 1]
type textarea "hero"
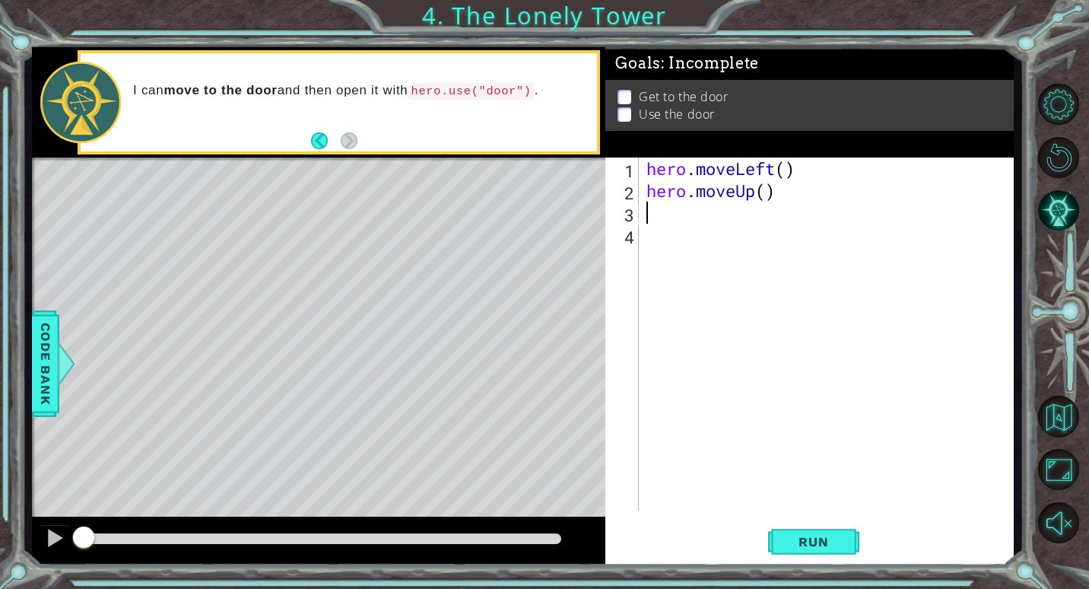
scroll to position [0, 0]
click at [777, 197] on div "hero . moveLeft ( ) hero . moveUp ( )" at bounding box center [829, 355] width 373 height 397
type textarea "hero"
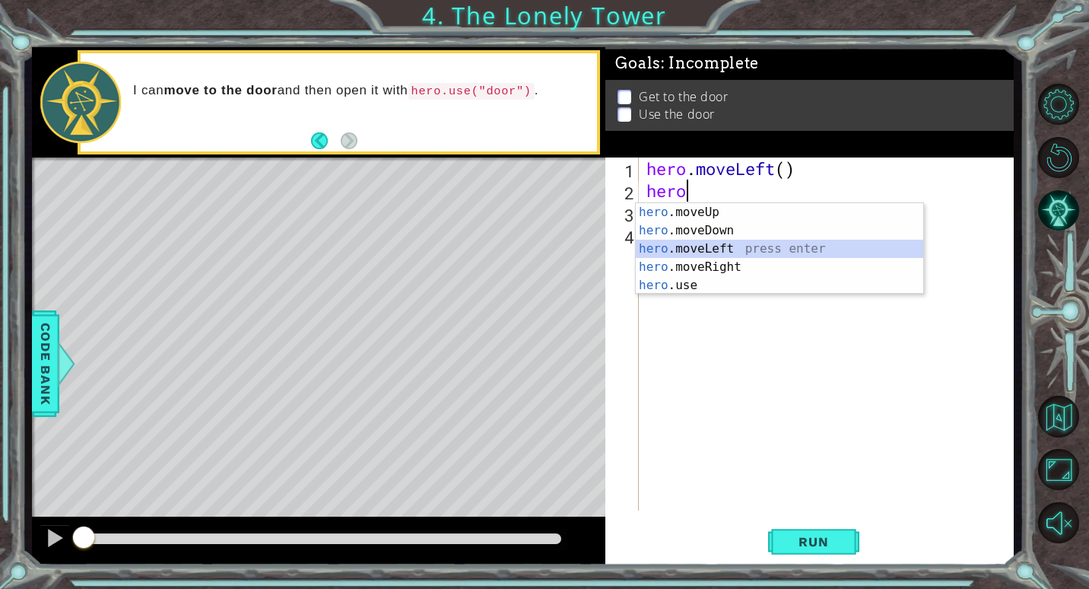
click at [707, 247] on div "hero .moveUp press enter hero .moveDown press enter hero .moveLeft press enter …" at bounding box center [779, 267] width 287 height 128
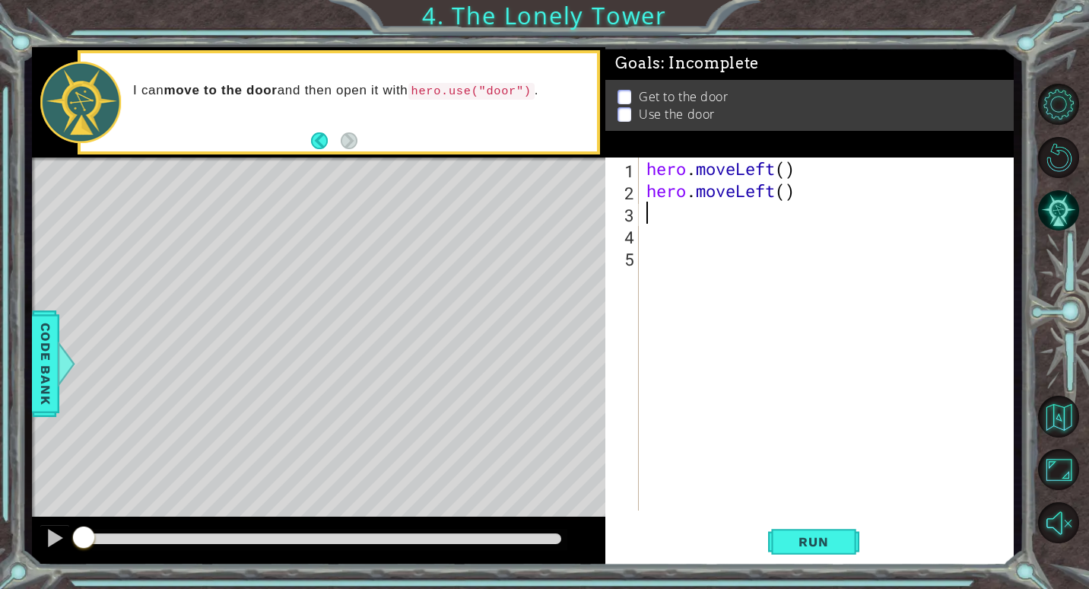
click at [661, 215] on div "hero . moveLeft ( ) hero . moveLeft ( )" at bounding box center [829, 355] width 373 height 397
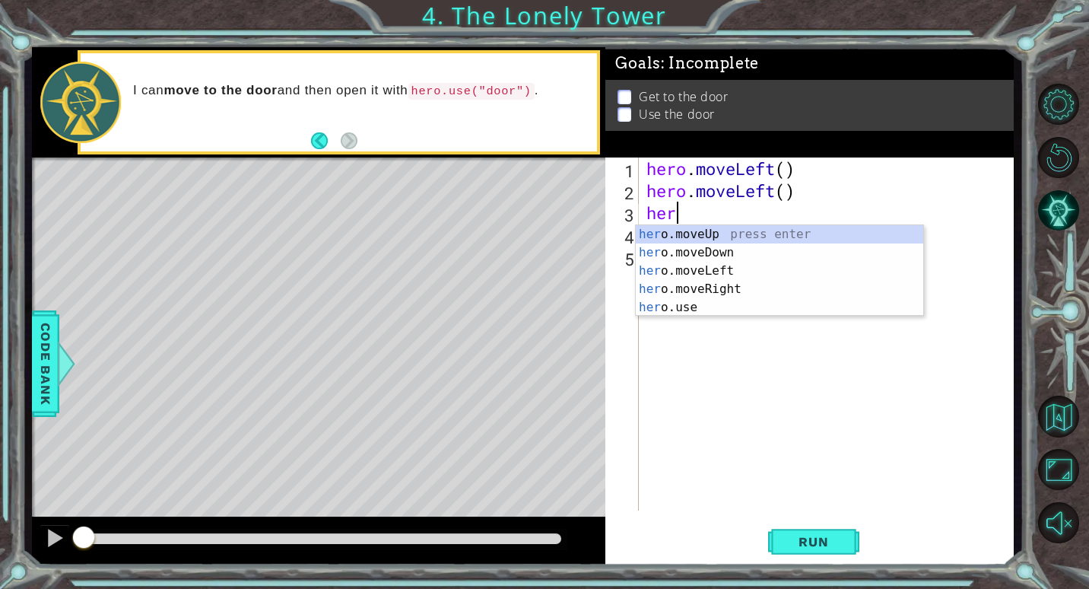
scroll to position [0, 1]
type textarea "hero"
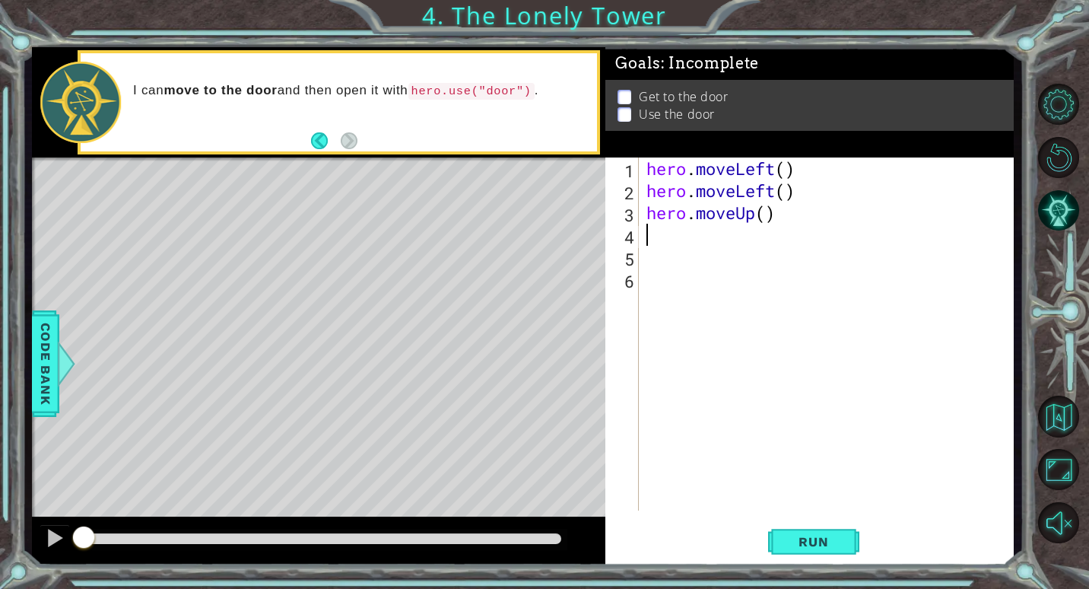
scroll to position [0, 0]
